Goal: Find specific page/section: Find specific page/section

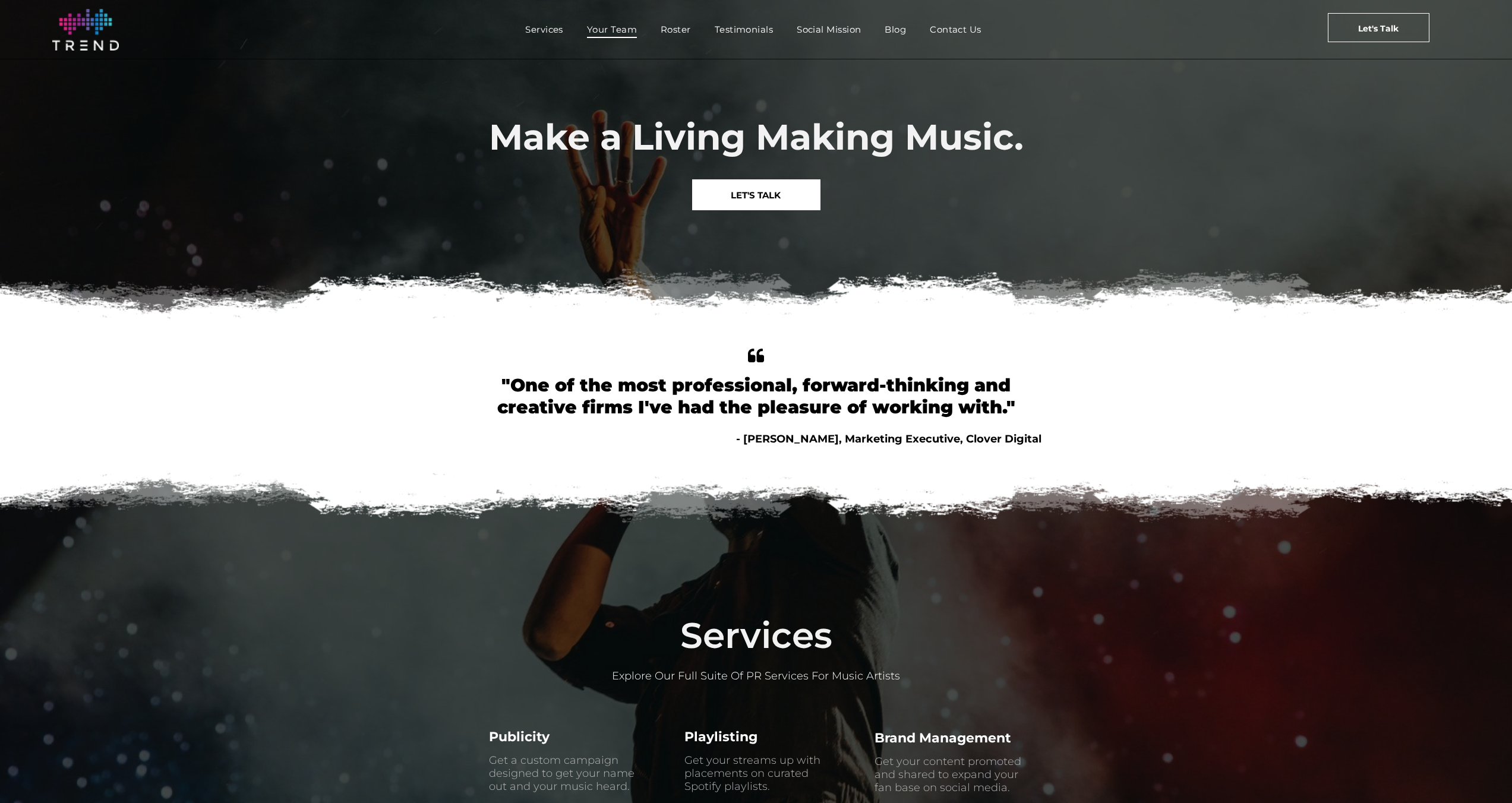
click at [607, 25] on span "Your Team" at bounding box center [612, 29] width 50 height 17
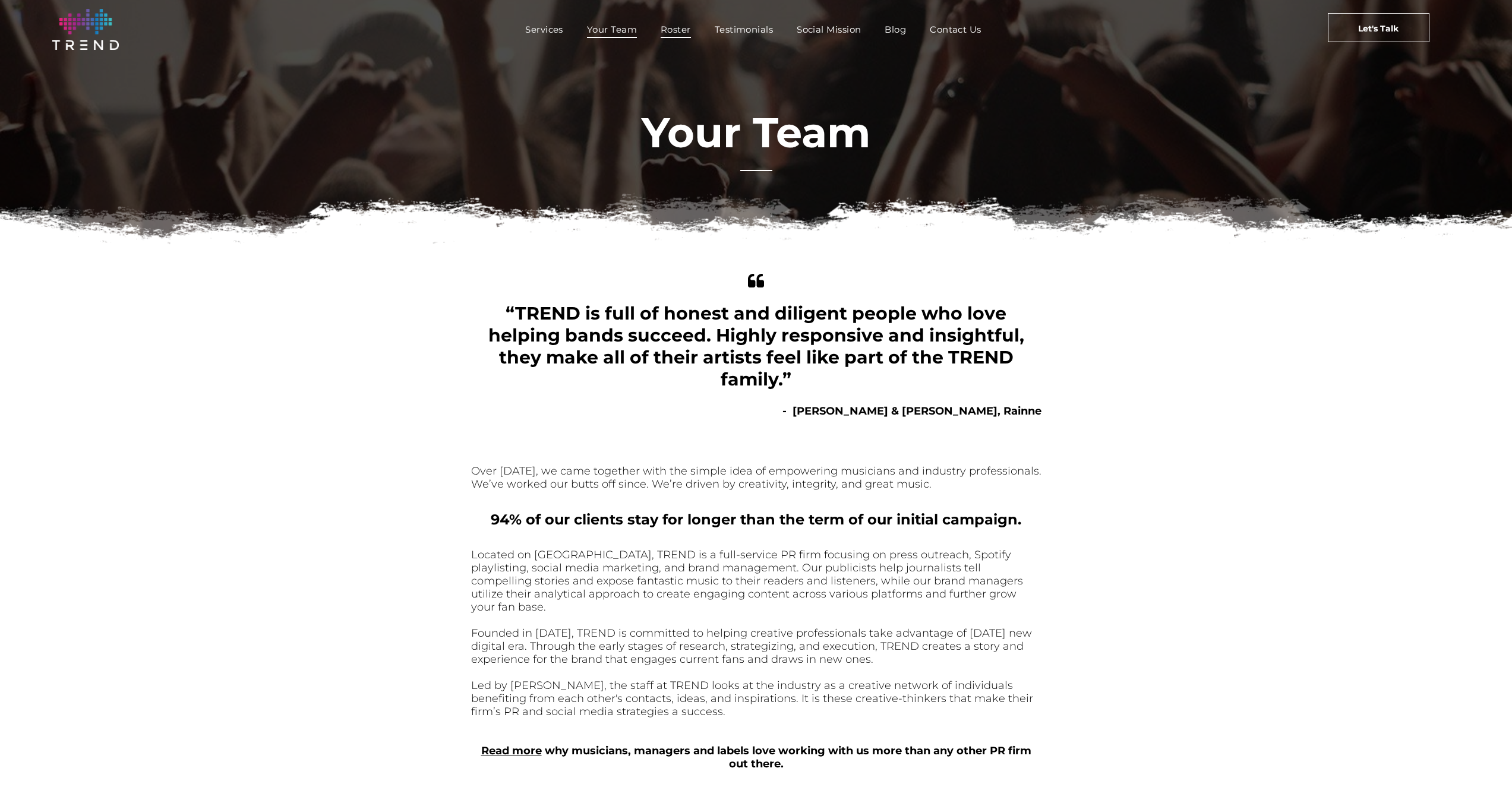
click at [674, 36] on span "Roster" at bounding box center [676, 29] width 30 height 17
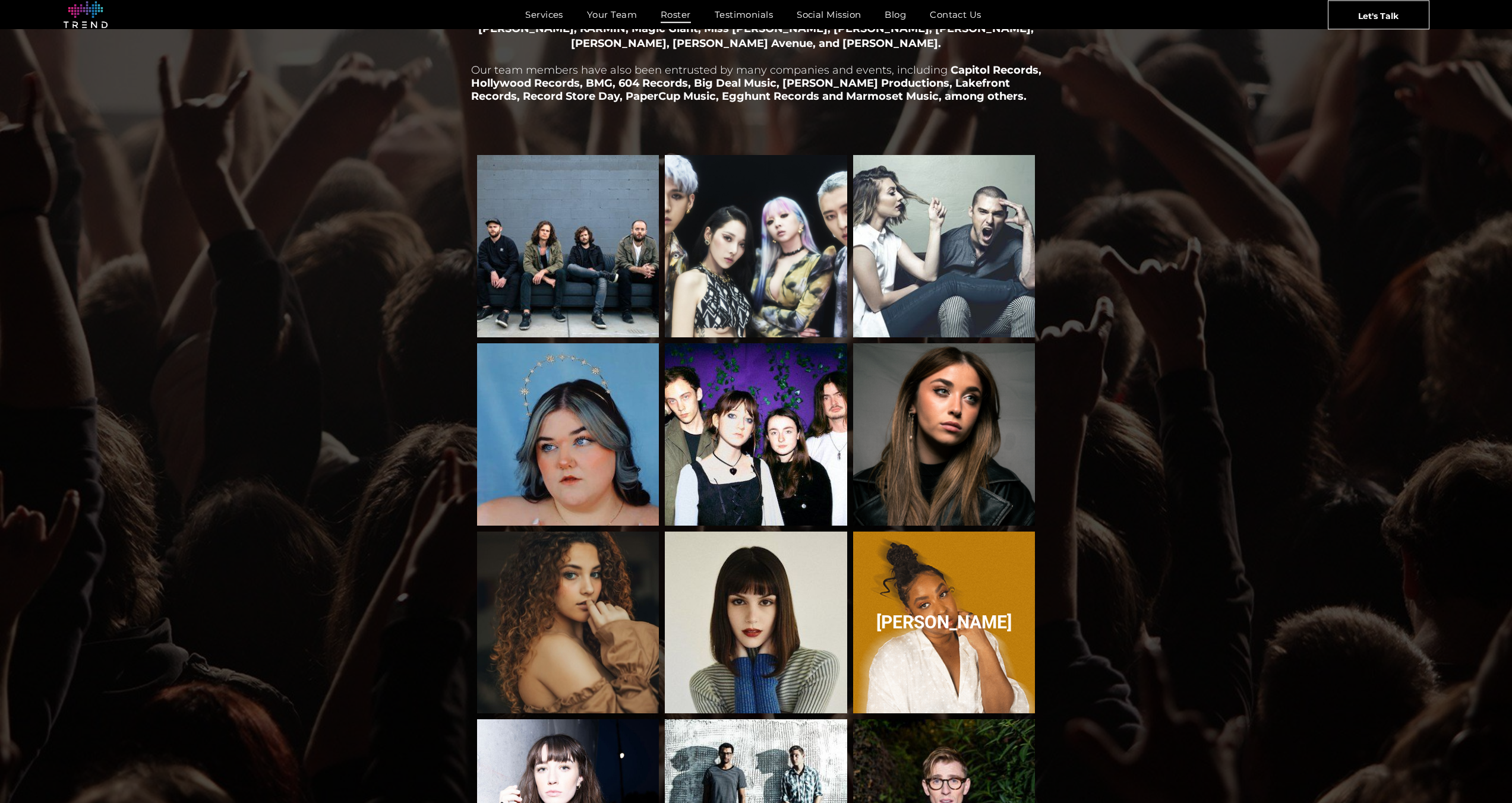
scroll to position [333, 0]
